Goal: Task Accomplishment & Management: Complete application form

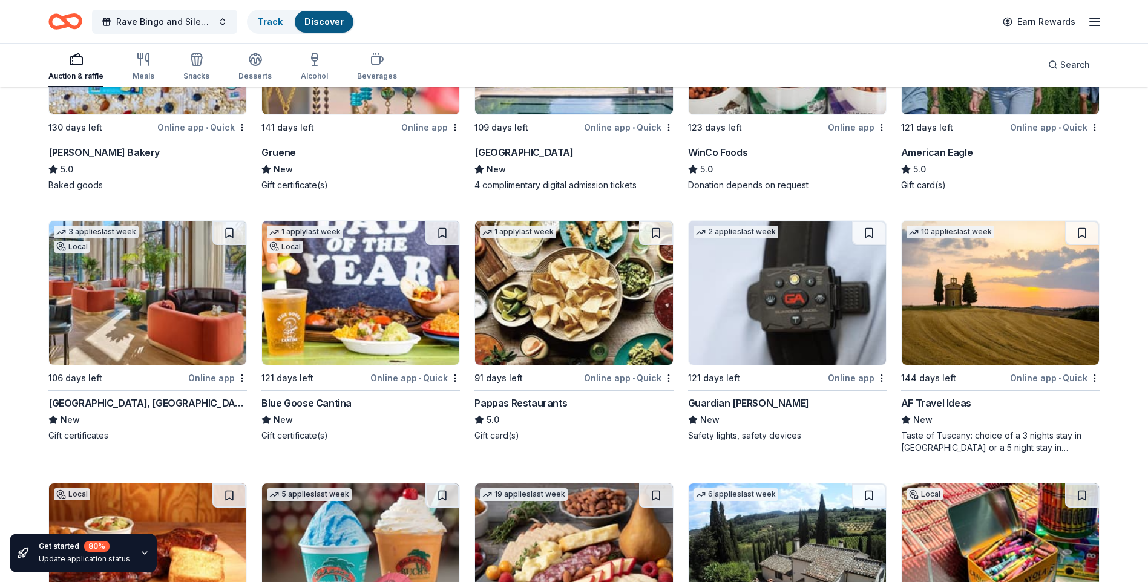
scroll to position [1865, 0]
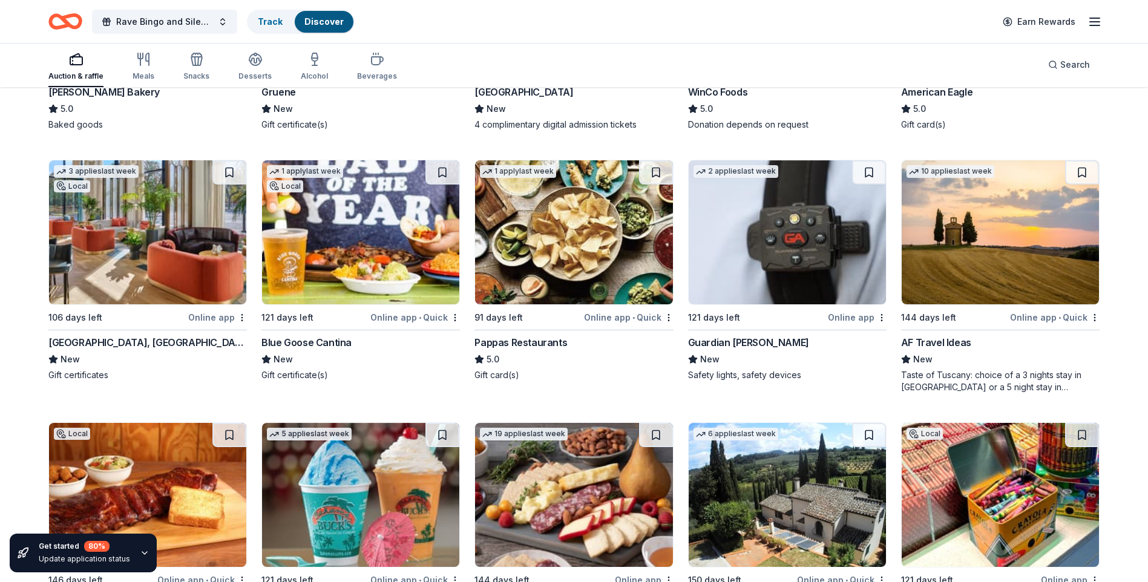
click at [192, 230] on img at bounding box center [147, 232] width 197 height 144
click at [976, 292] on img at bounding box center [1000, 232] width 197 height 144
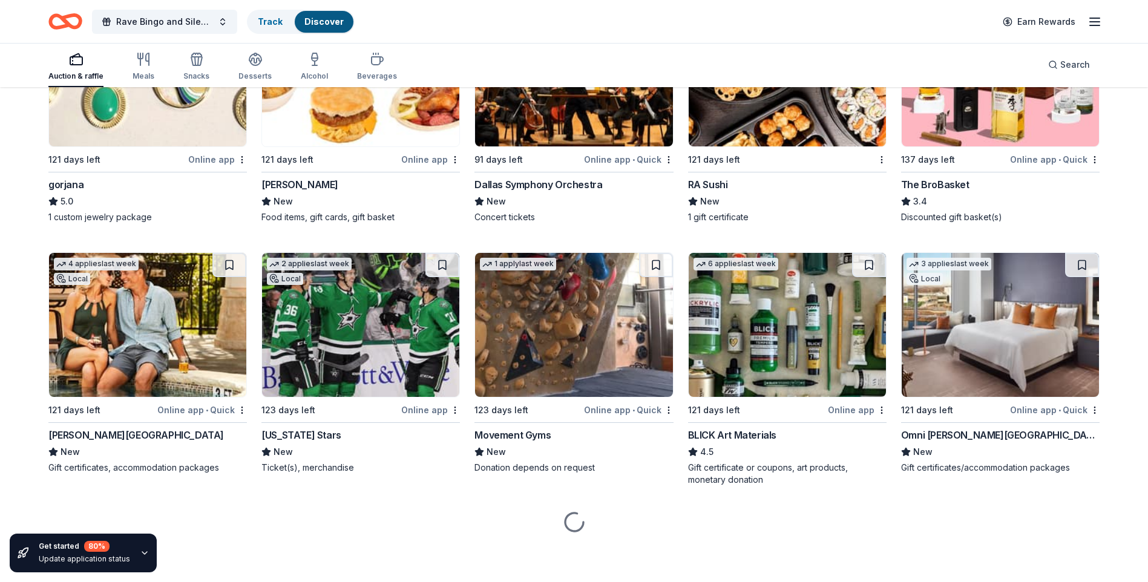
scroll to position [2812, 0]
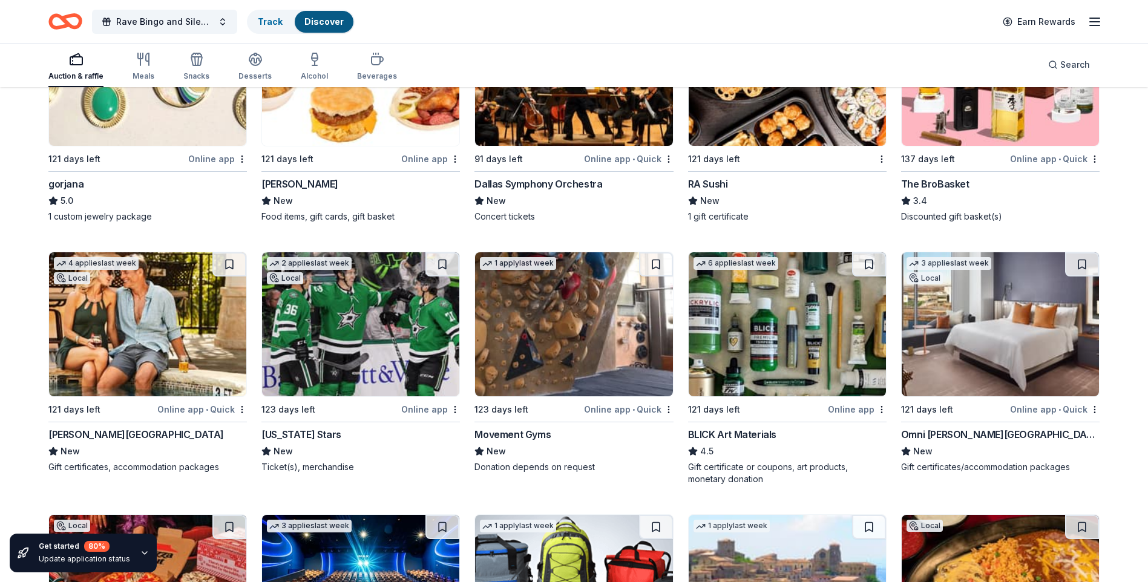
click at [130, 343] on img at bounding box center [147, 324] width 197 height 144
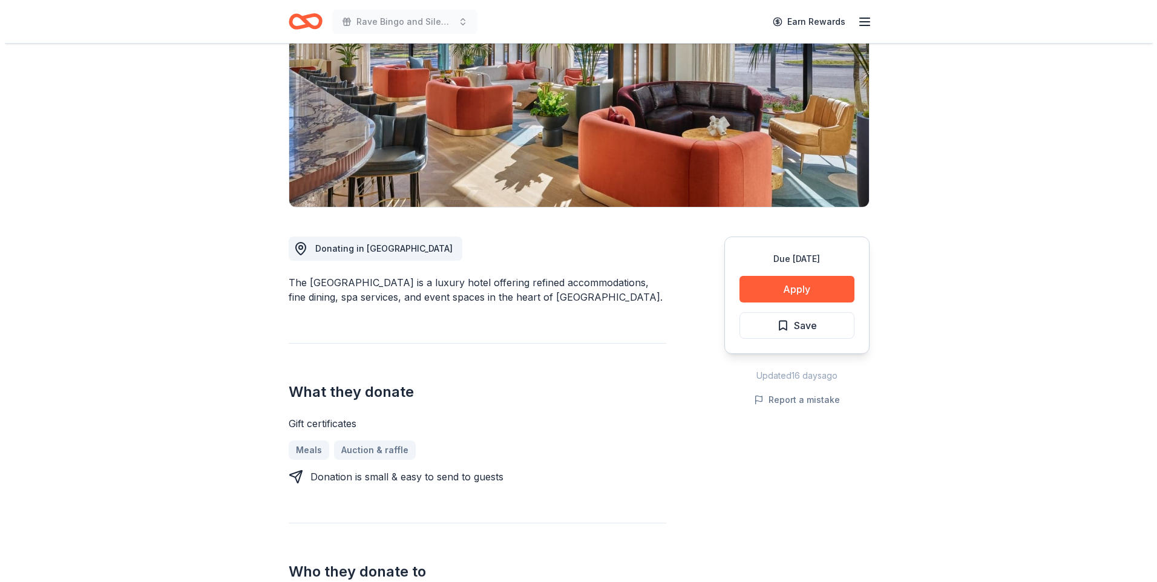
scroll to position [182, 0]
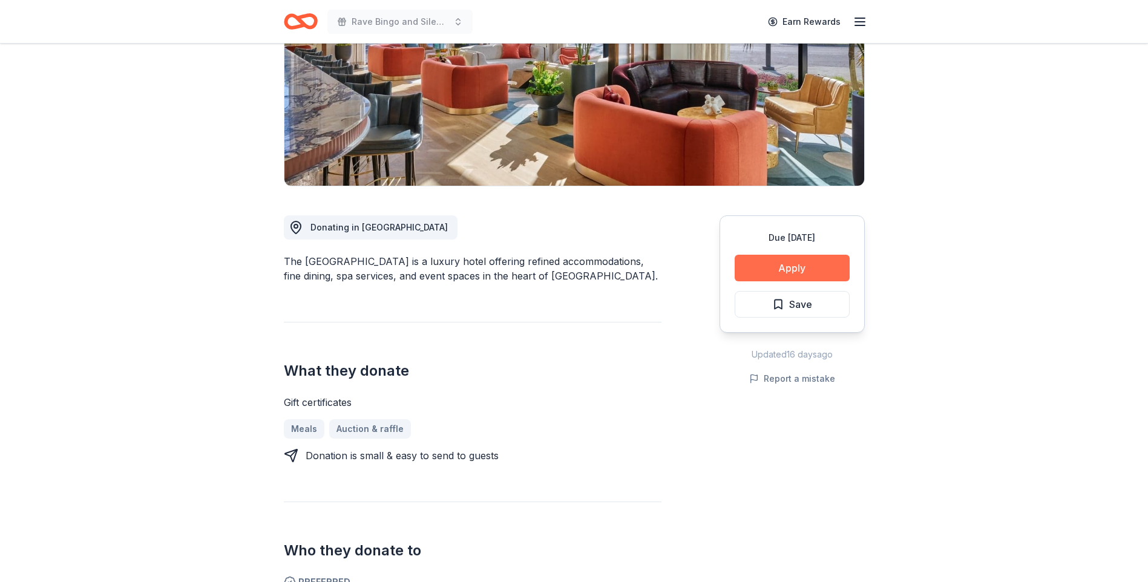
click at [777, 272] on button "Apply" at bounding box center [792, 268] width 115 height 27
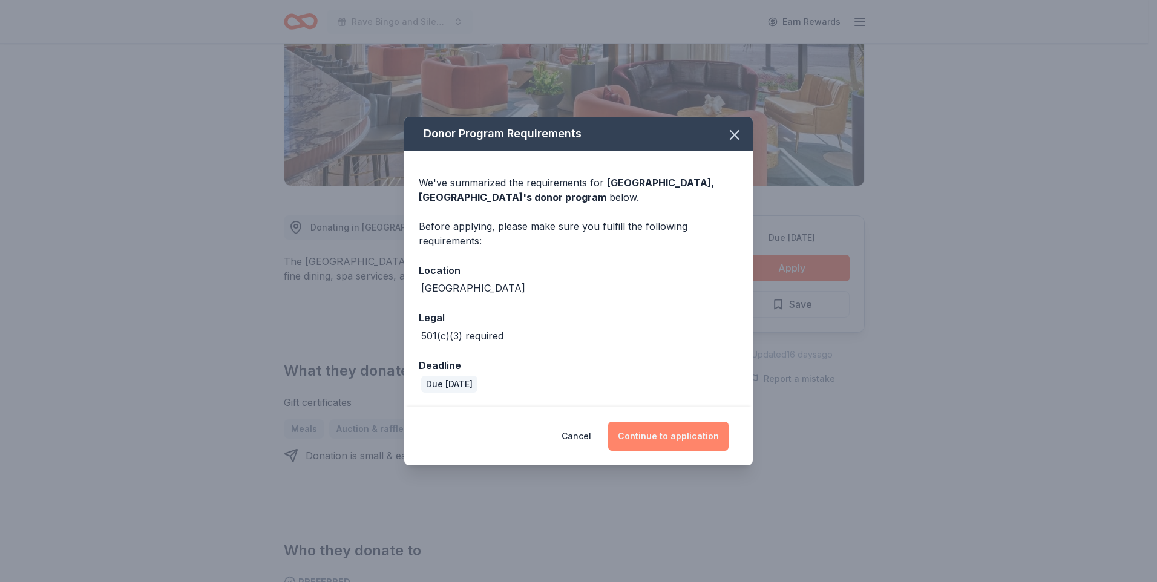
click at [681, 433] on button "Continue to application" at bounding box center [668, 436] width 120 height 29
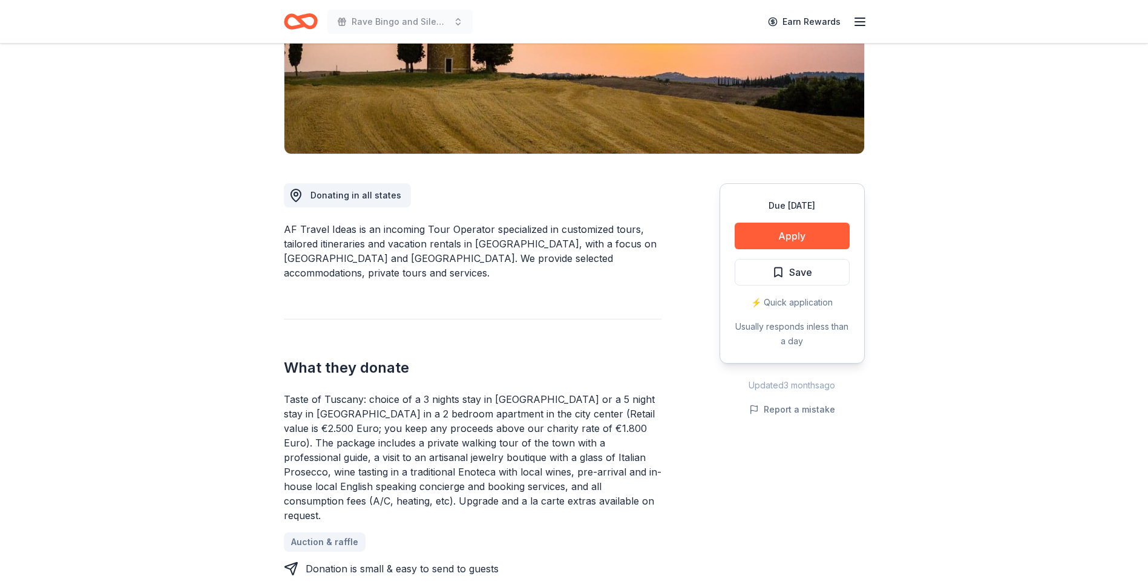
scroll to position [242, 0]
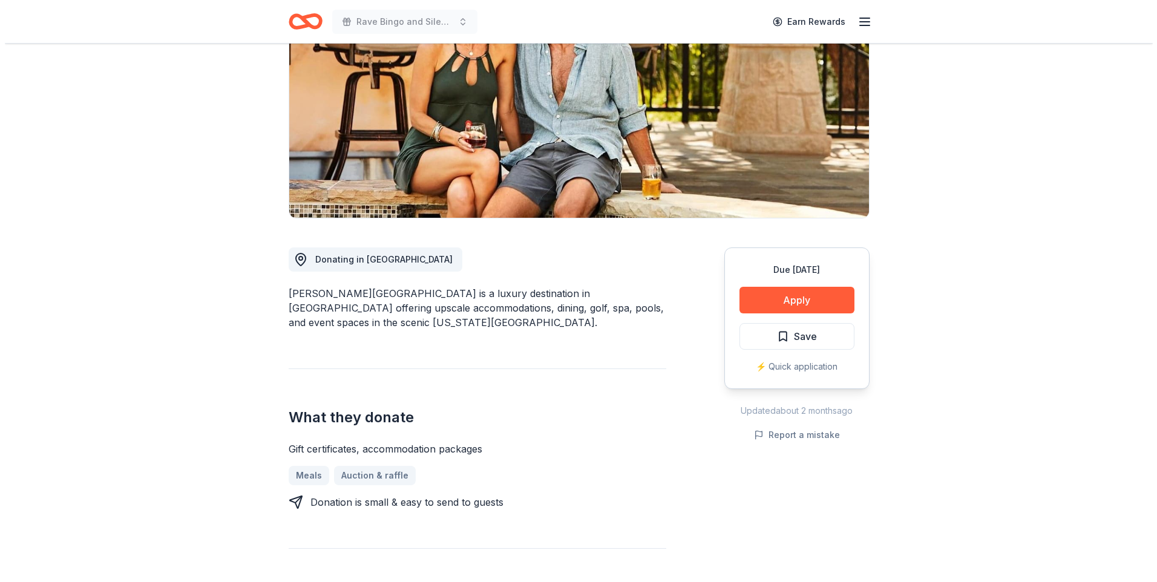
scroll to position [182, 0]
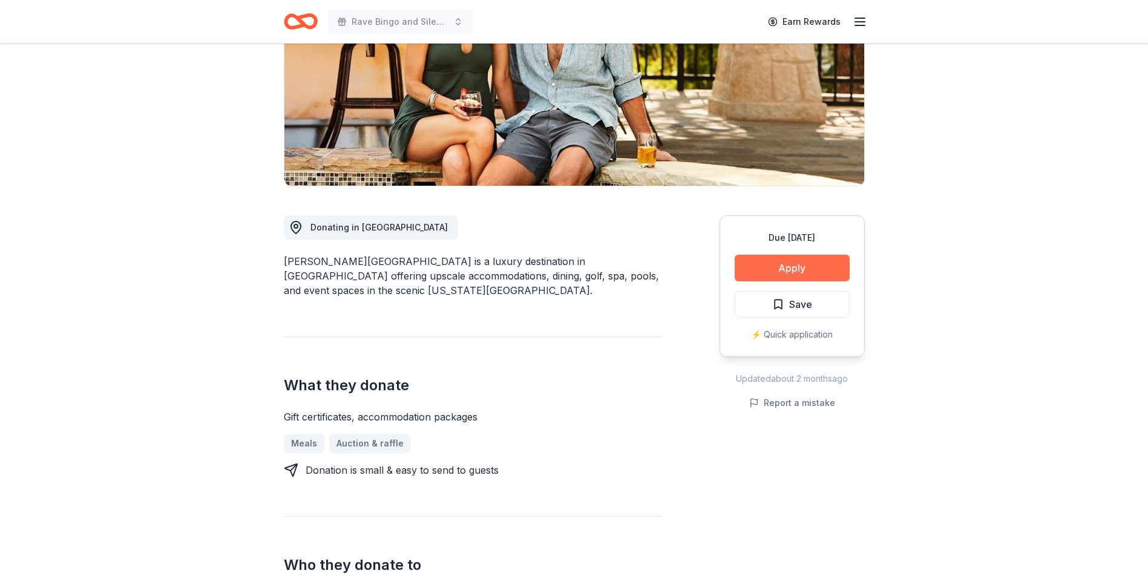
click at [798, 272] on button "Apply" at bounding box center [792, 268] width 115 height 27
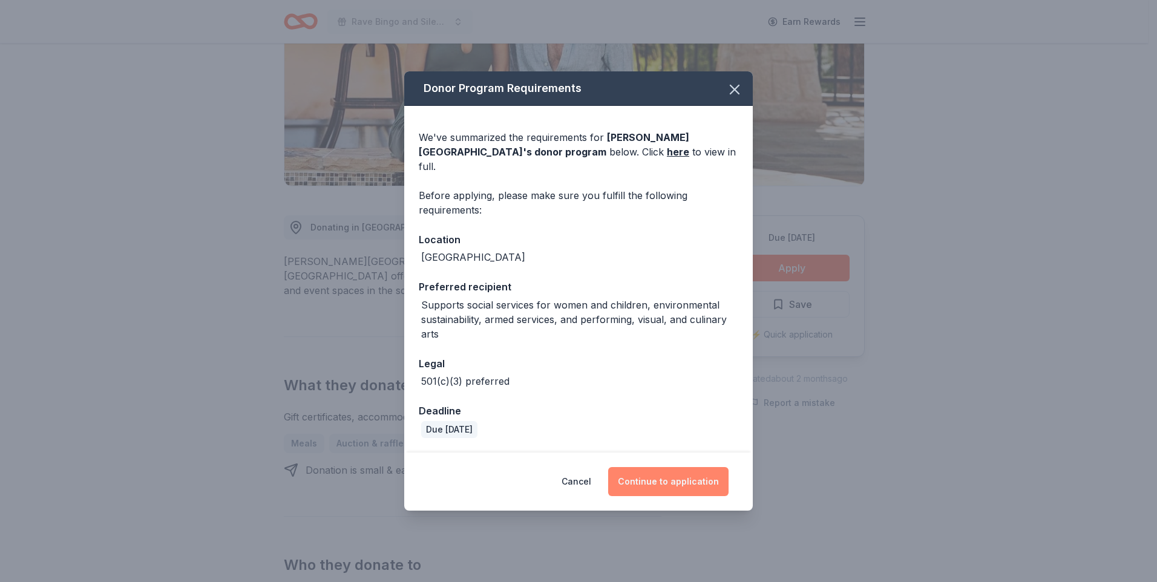
click at [672, 471] on button "Continue to application" at bounding box center [668, 481] width 120 height 29
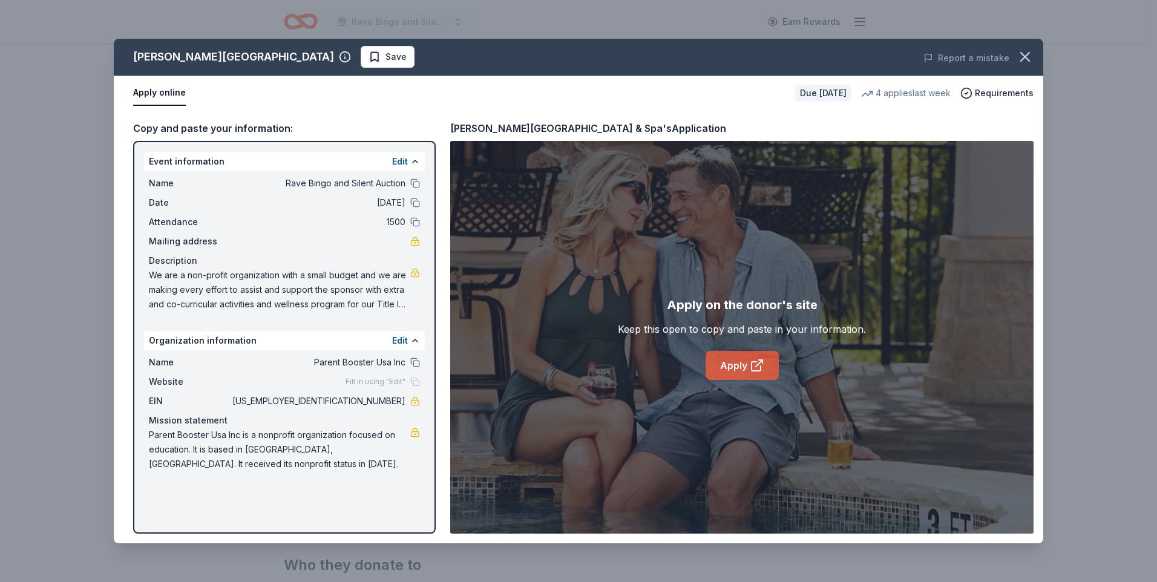
click at [749, 355] on link "Apply" at bounding box center [742, 365] width 73 height 29
